Goal: Find specific page/section: Find specific page/section

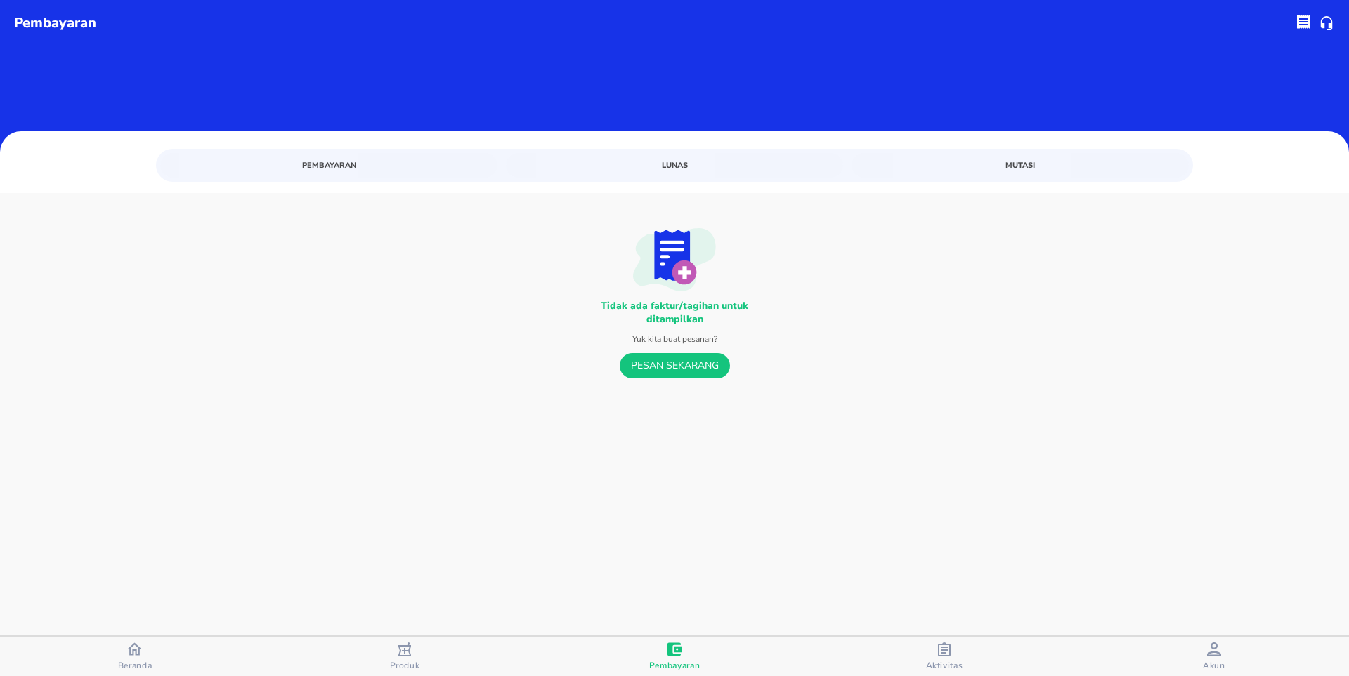
click at [340, 162] on span "Pembayaran" at bounding box center [329, 165] width 320 height 13
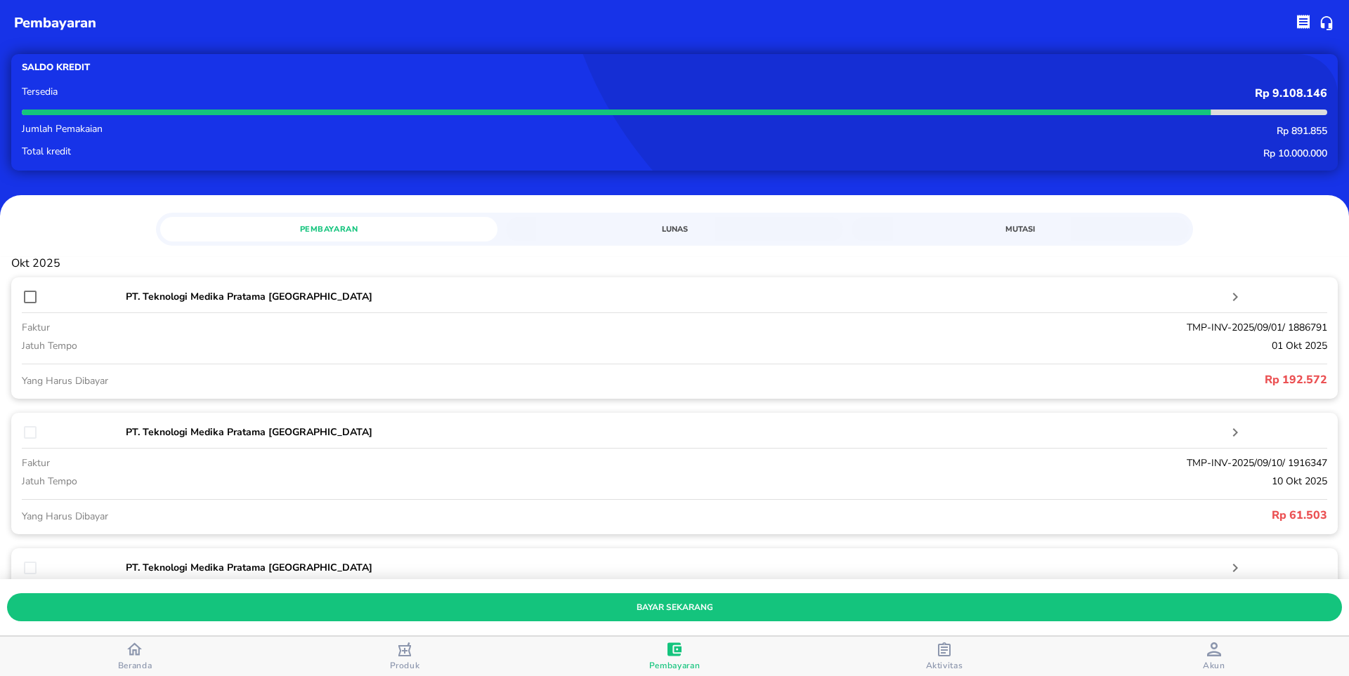
click at [125, 657] on div "Beranda" at bounding box center [135, 657] width 34 height 30
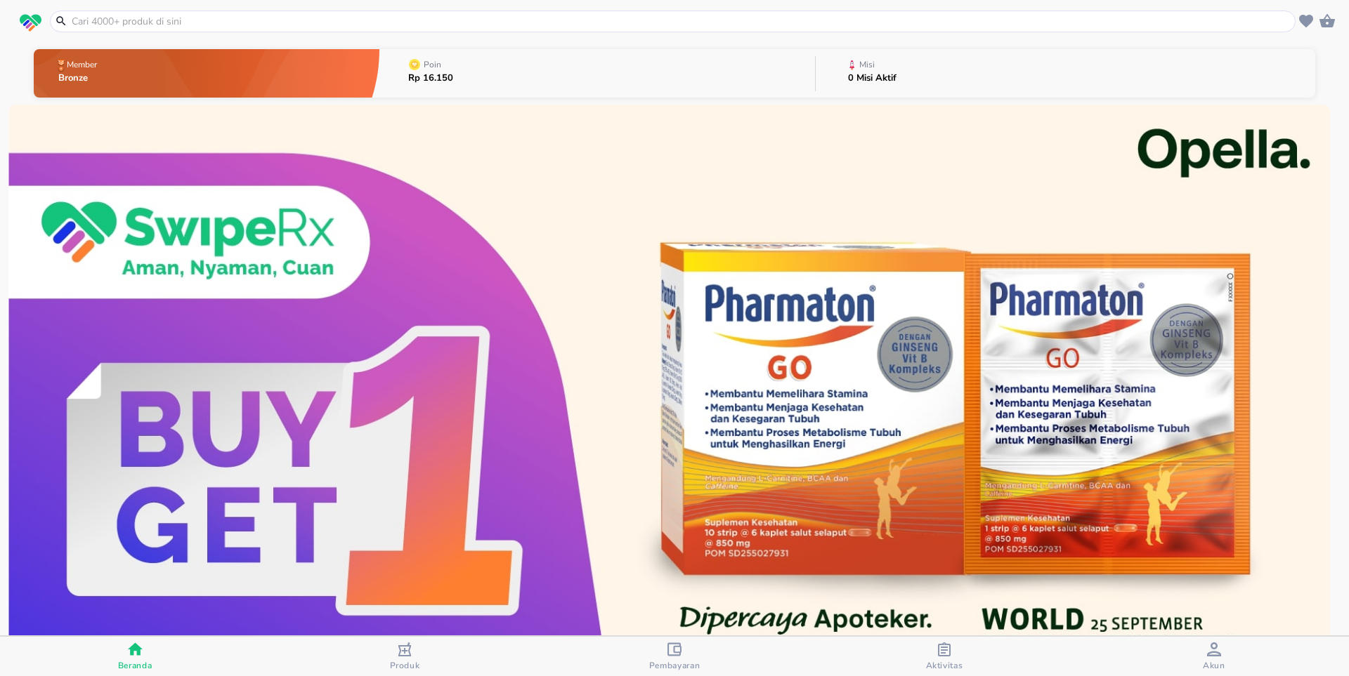
click at [944, 657] on div "button" at bounding box center [944, 652] width 14 height 18
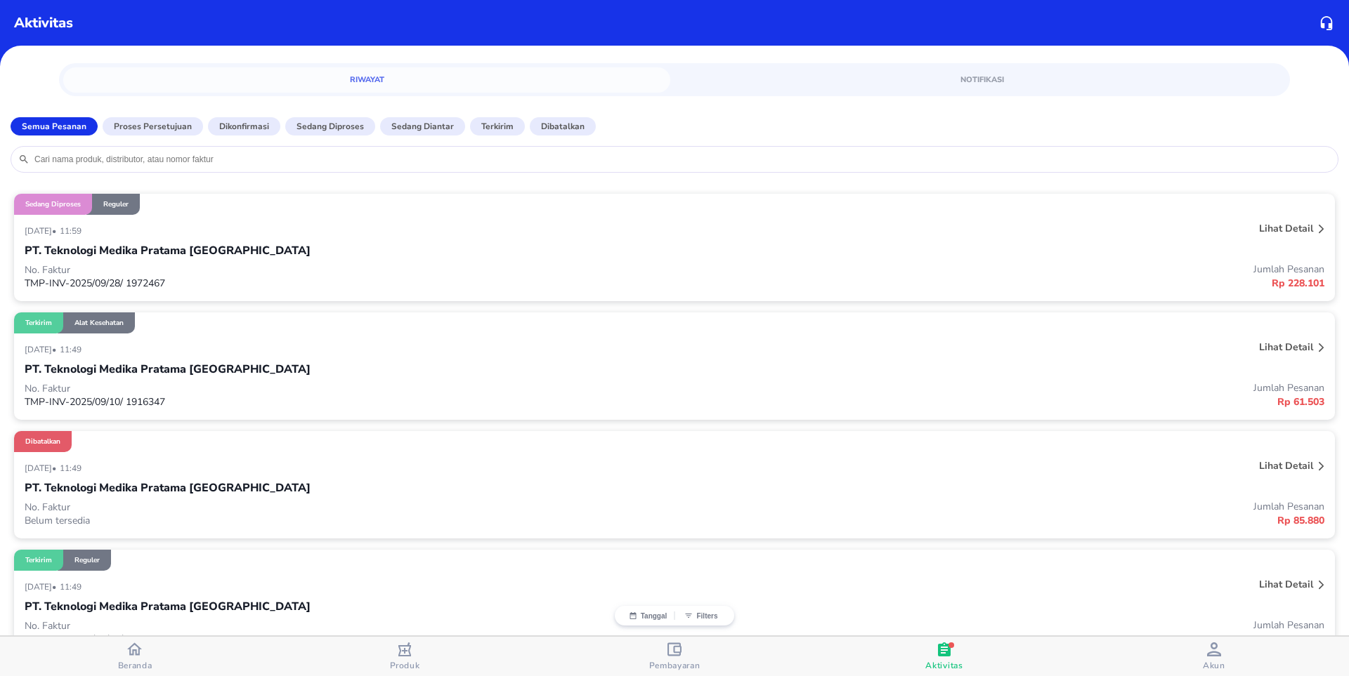
click at [157, 133] on button "Proses Persetujuan" at bounding box center [153, 126] width 100 height 18
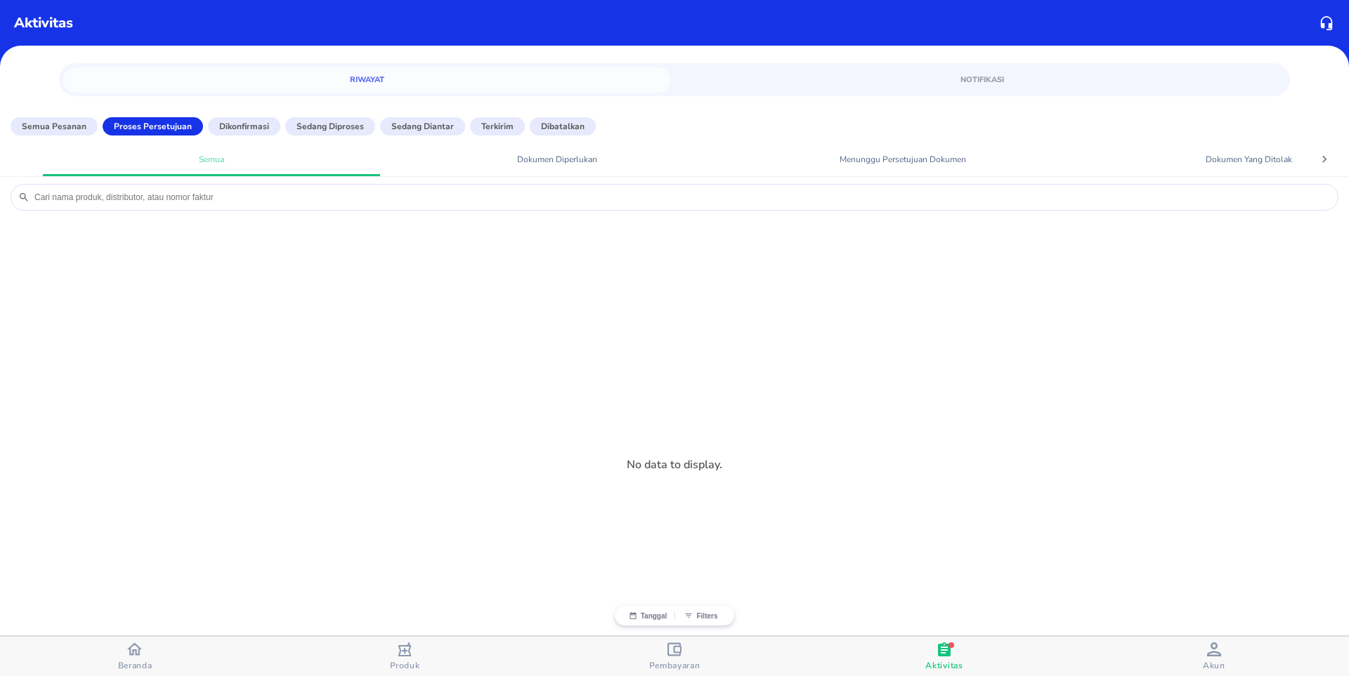
click at [70, 129] on p "Semua Pesanan" at bounding box center [54, 126] width 65 height 13
